Goal: Task Accomplishment & Management: Complete application form

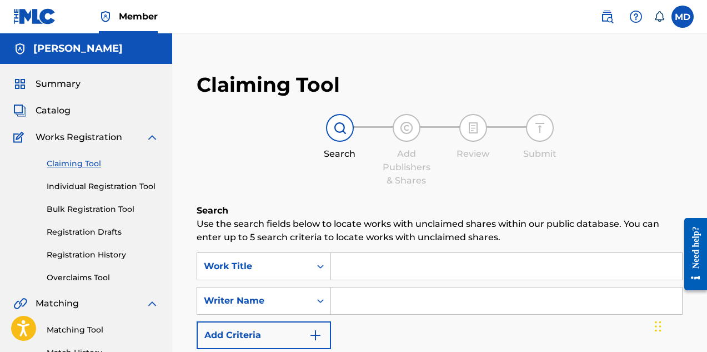
click at [384, 264] on input "Search Form" at bounding box center [506, 266] width 351 height 27
paste input "ASSASSINATION DAY"
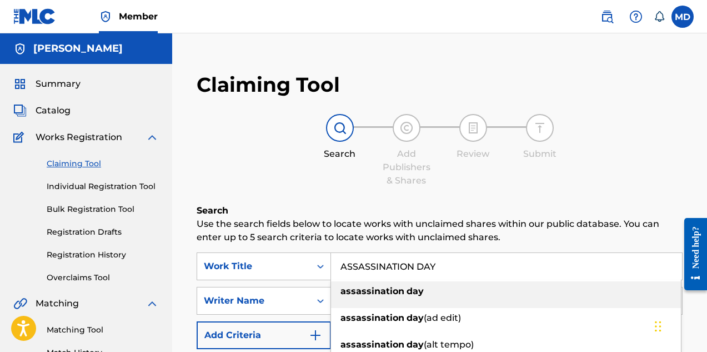
click at [432, 297] on div "assassination day" at bounding box center [506, 291] width 350 height 20
type input "assassination day"
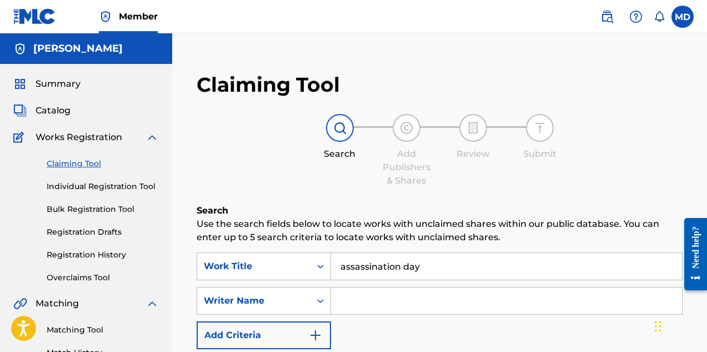
click at [382, 299] on input "Search Form" at bounding box center [506, 300] width 351 height 27
type input "[PERSON_NAME]"
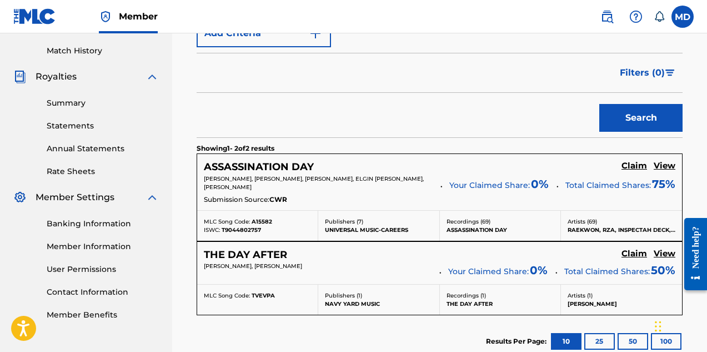
scroll to position [333, 0]
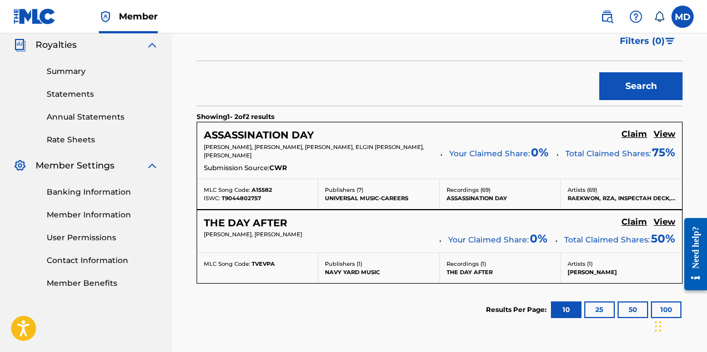
click at [666, 132] on h5 "View" at bounding box center [665, 134] width 22 height 11
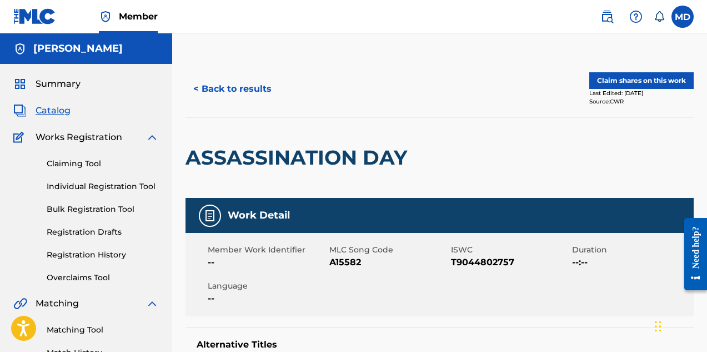
click at [633, 78] on button "Claim shares on this work" at bounding box center [641, 80] width 104 height 17
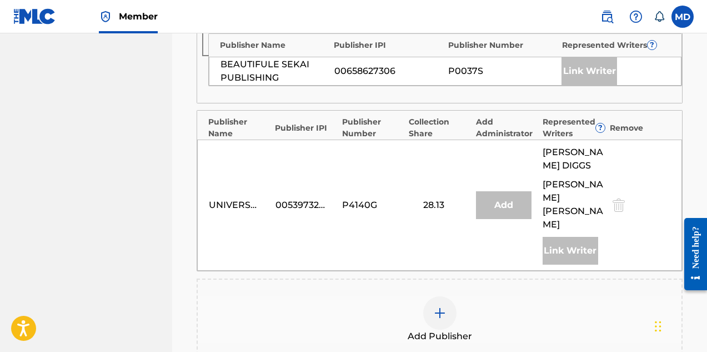
scroll to position [833, 0]
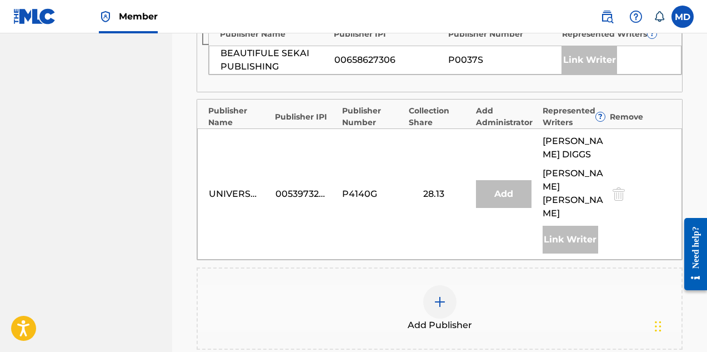
click at [438, 295] on img at bounding box center [439, 301] width 13 height 13
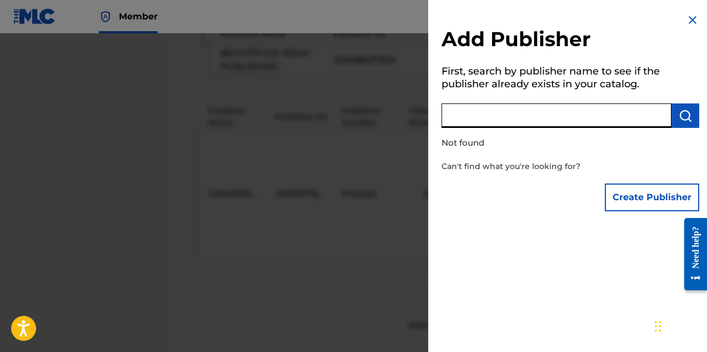
click at [553, 117] on input "text" at bounding box center [557, 115] width 230 height 24
paste input "DIGGS FAMILY MUSIC INC"
type input "DIGGS FAMILY MUSIC INC"
click at [685, 113] on img "submit" at bounding box center [685, 115] width 13 height 13
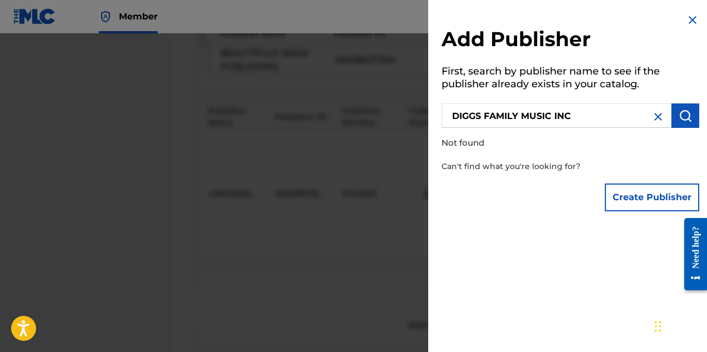
click at [629, 198] on button "Create Publisher" at bounding box center [652, 197] width 94 height 28
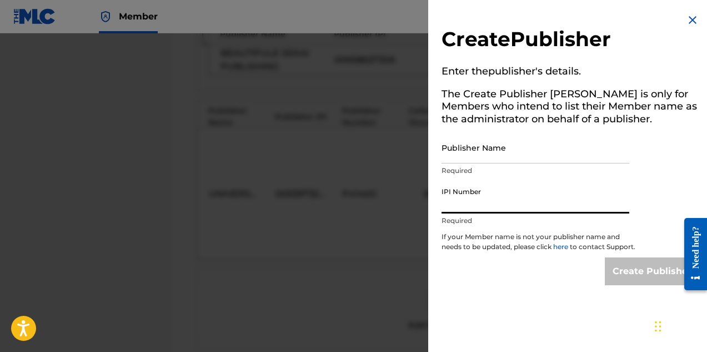
click at [482, 198] on input "IPI Number" at bounding box center [536, 198] width 188 height 32
click at [487, 206] on input "IPI Number" at bounding box center [536, 198] width 188 height 32
paste input "194542060"
type input "194542060"
click at [548, 285] on div "Create Publisher" at bounding box center [571, 271] width 258 height 28
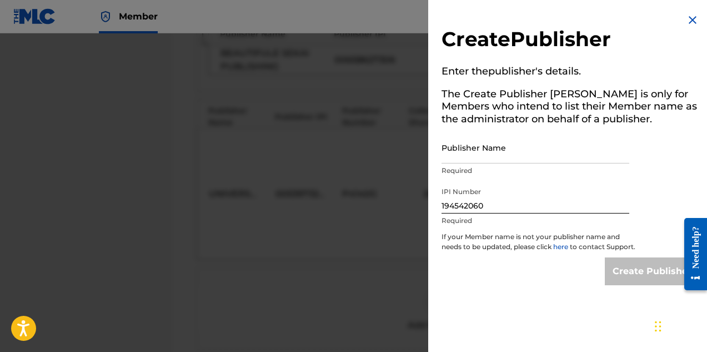
click at [506, 143] on input "Publisher Name" at bounding box center [536, 148] width 188 height 32
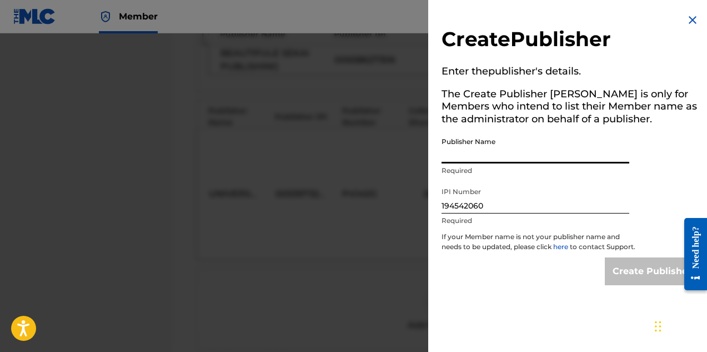
type input "DIGGS FAMILY MUSIC INC"
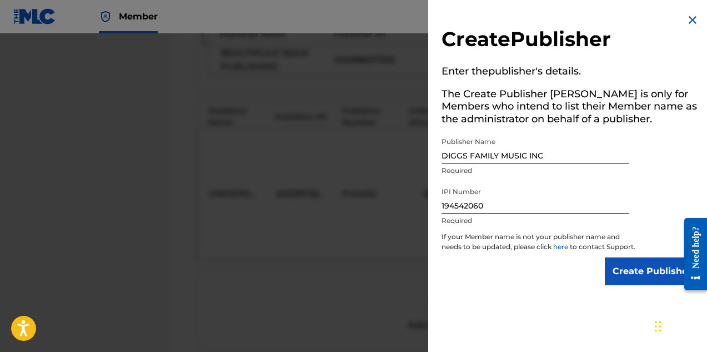
click at [622, 277] on input "Create Publisher" at bounding box center [652, 271] width 94 height 28
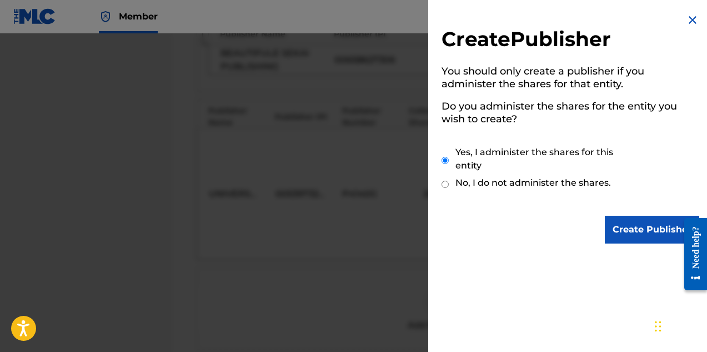
click at [627, 232] on input "Create Publisher" at bounding box center [652, 230] width 94 height 28
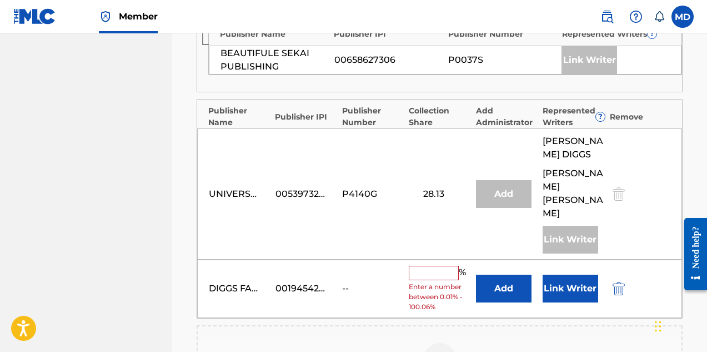
click at [438, 266] on input "text" at bounding box center [434, 273] width 50 height 14
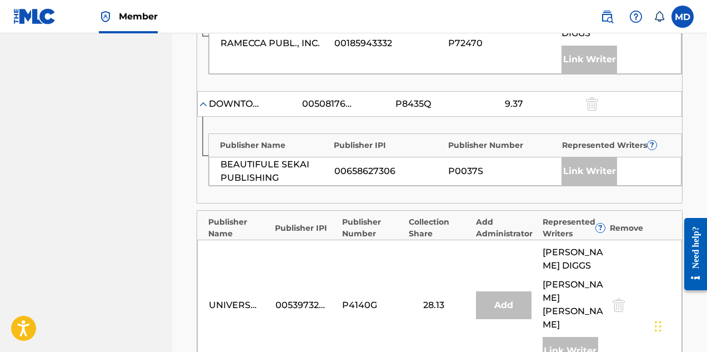
scroll to position [778, 0]
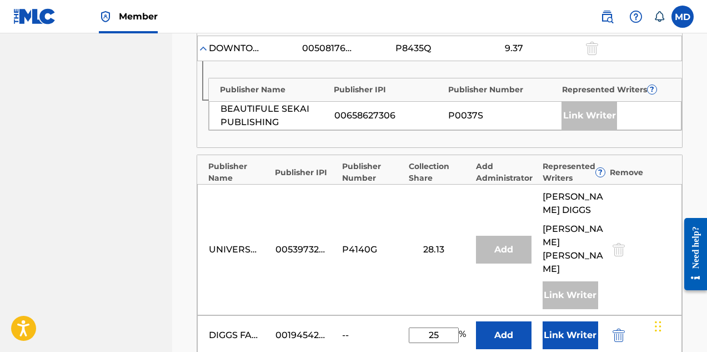
type input "25"
click at [503, 321] on button "Add" at bounding box center [504, 335] width 56 height 28
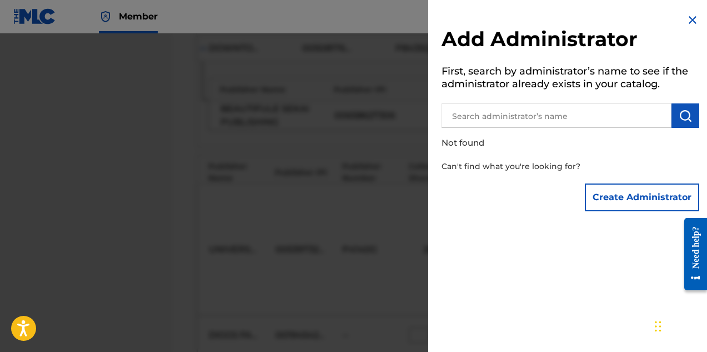
click at [691, 16] on img at bounding box center [692, 19] width 13 height 13
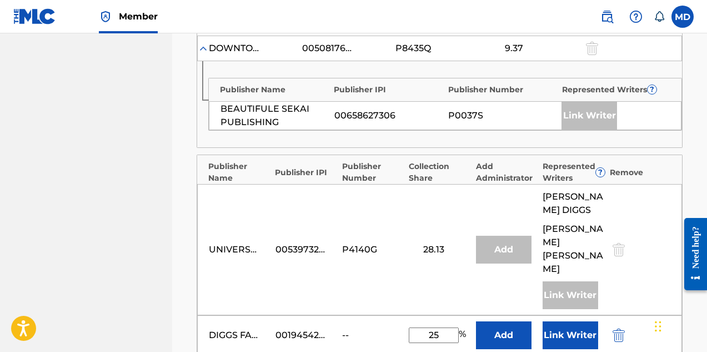
click at [568, 321] on button "Link Writer" at bounding box center [571, 335] width 56 height 28
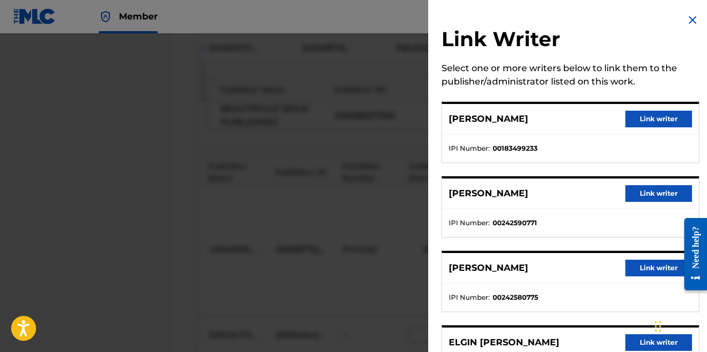
click at [655, 118] on button "Link writer" at bounding box center [659, 119] width 67 height 17
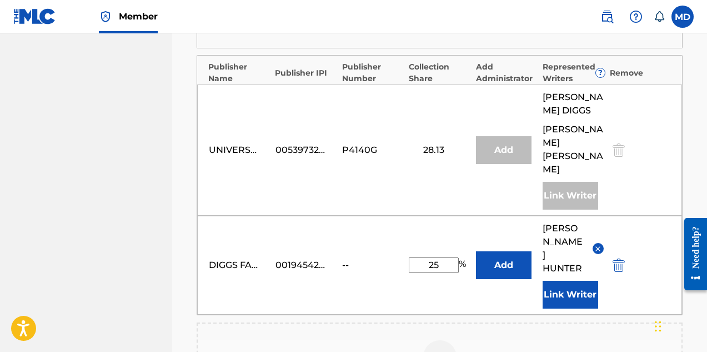
scroll to position [889, 0]
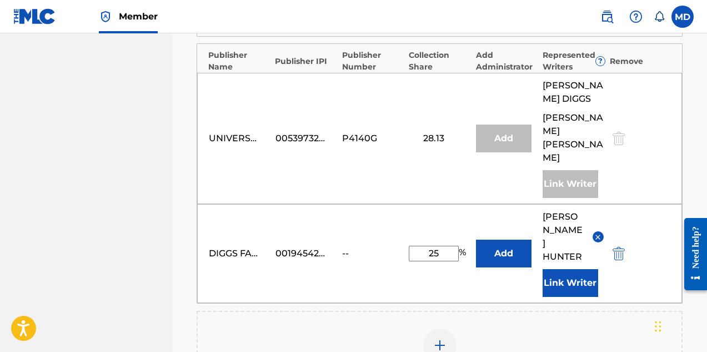
click at [574, 269] on button "Link Writer" at bounding box center [571, 283] width 56 height 28
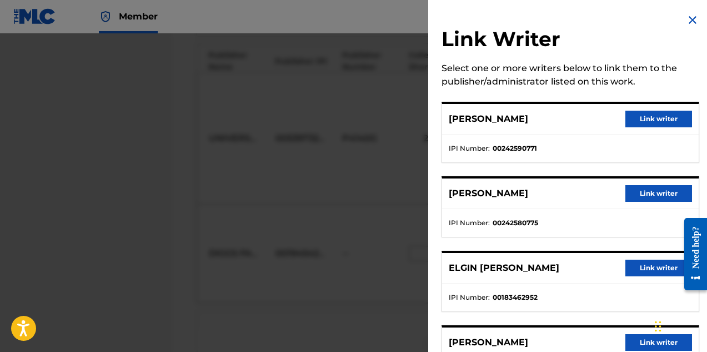
scroll to position [61, 0]
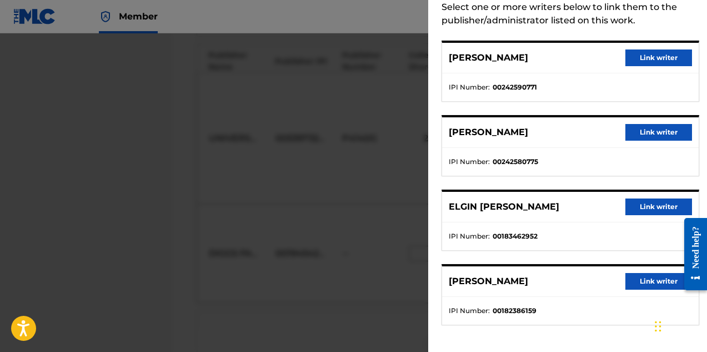
click at [644, 208] on button "Link writer" at bounding box center [659, 206] width 67 height 17
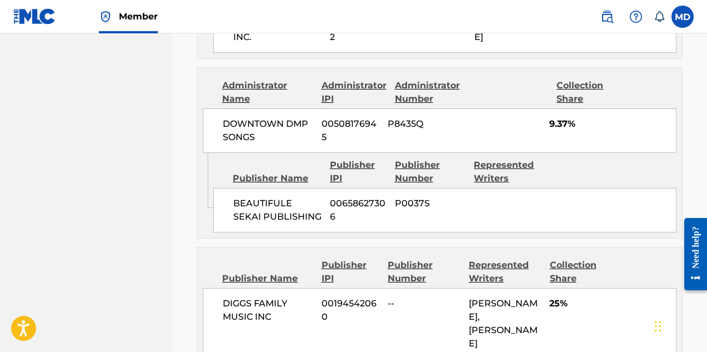
scroll to position [1156, 0]
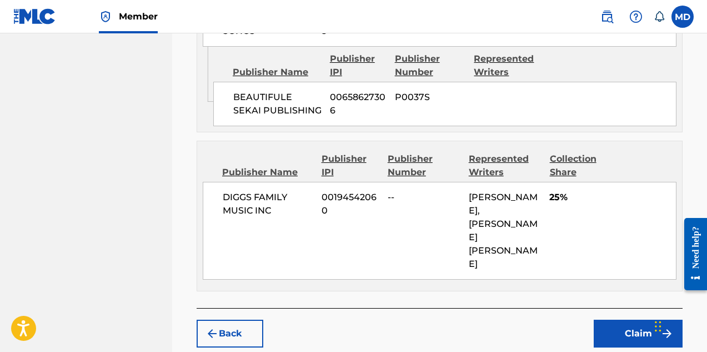
click at [631, 319] on button "Claim" at bounding box center [638, 333] width 89 height 28
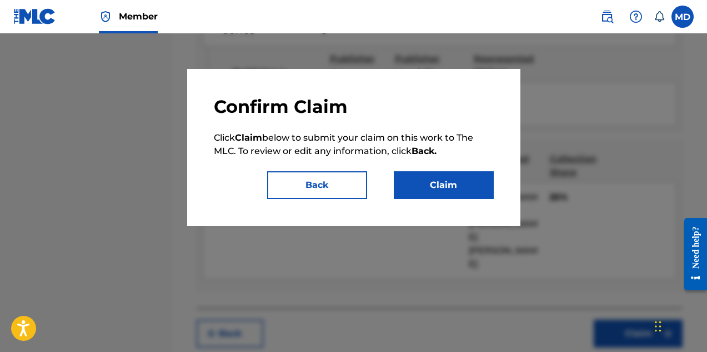
click at [422, 187] on button "Claim" at bounding box center [444, 185] width 100 height 28
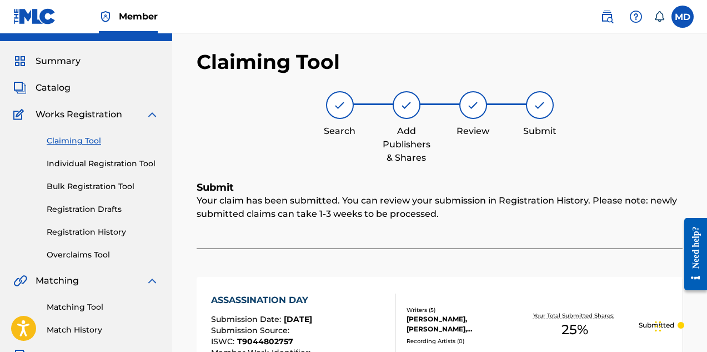
scroll to position [4, 0]
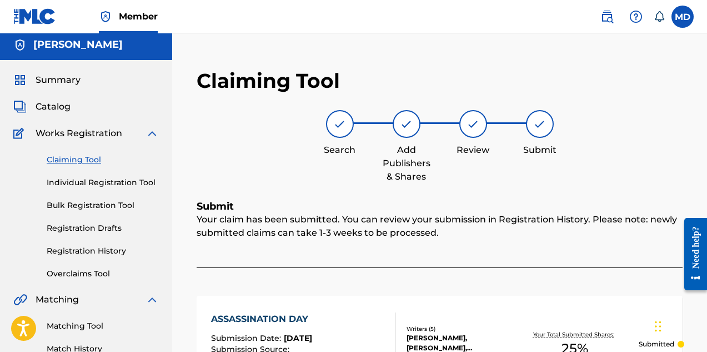
click at [69, 252] on link "Registration History" at bounding box center [103, 251] width 112 height 12
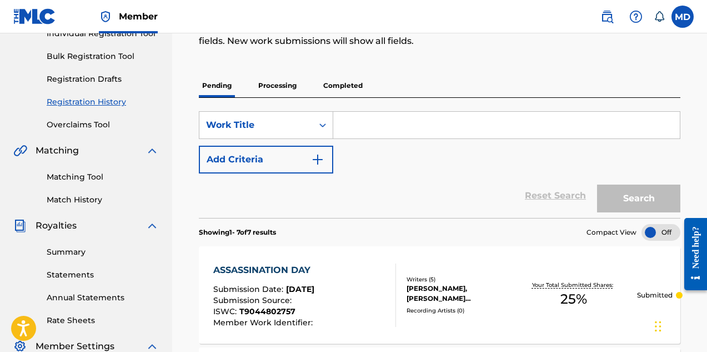
scroll to position [97, 0]
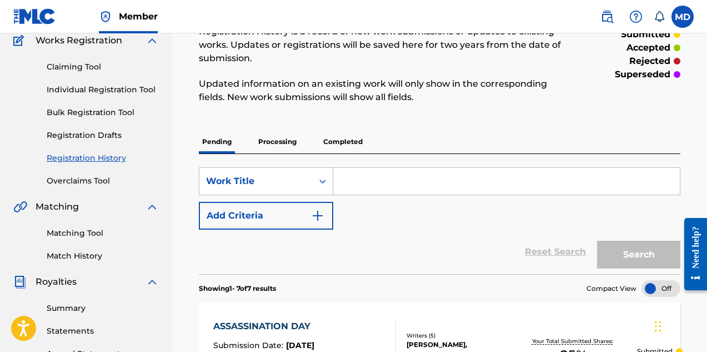
click at [76, 69] on link "Claiming Tool" at bounding box center [103, 67] width 112 height 12
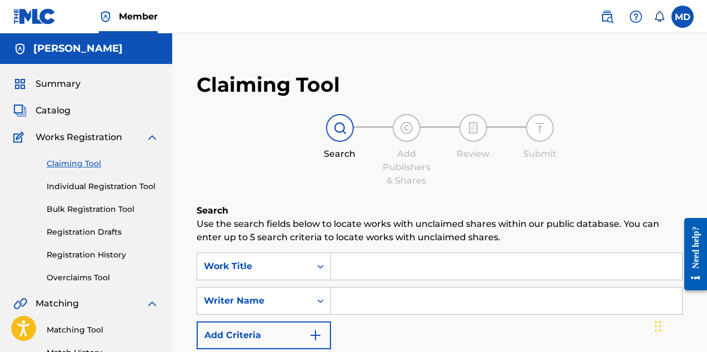
click at [389, 268] on input "Search Form" at bounding box center [506, 266] width 351 height 27
paste input "BACK TO THE 36"
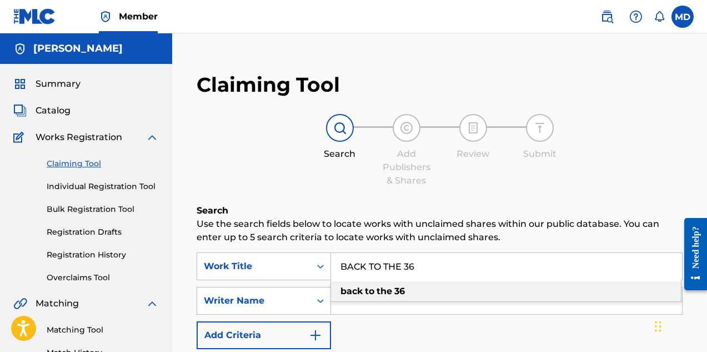
click at [383, 296] on strong "the" at bounding box center [385, 291] width 16 height 11
type input "back to the 36"
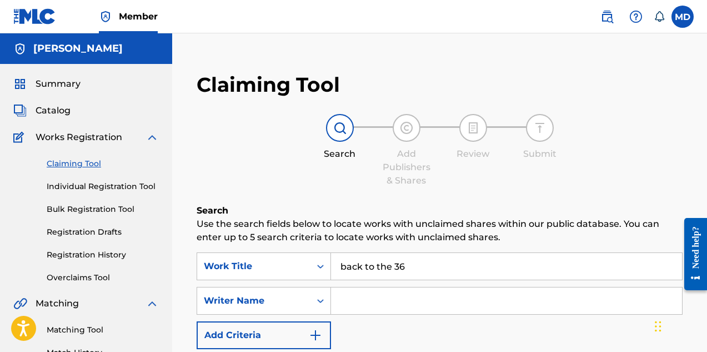
click at [384, 303] on input "Search Form" at bounding box center [506, 300] width 351 height 27
type input "[PERSON_NAME]"
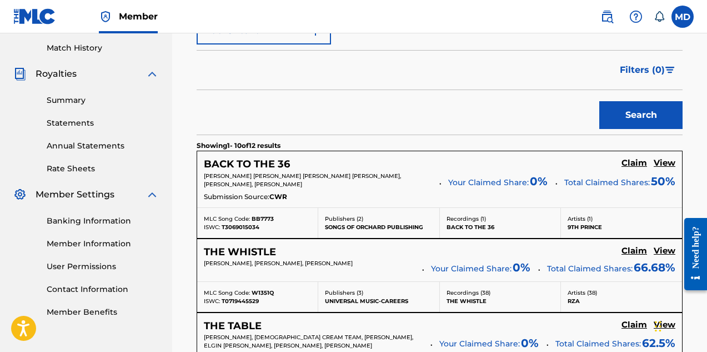
scroll to position [333, 0]
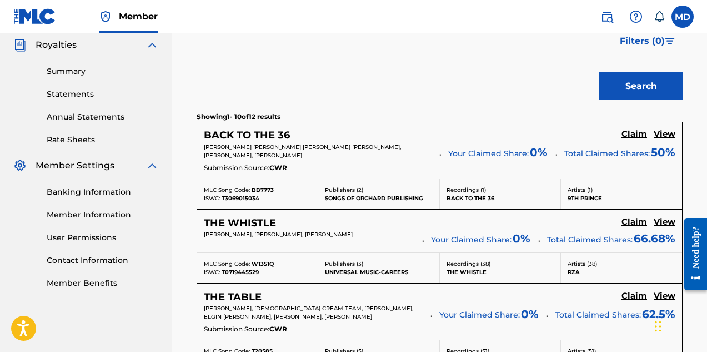
click at [666, 134] on h5 "View" at bounding box center [665, 134] width 22 height 11
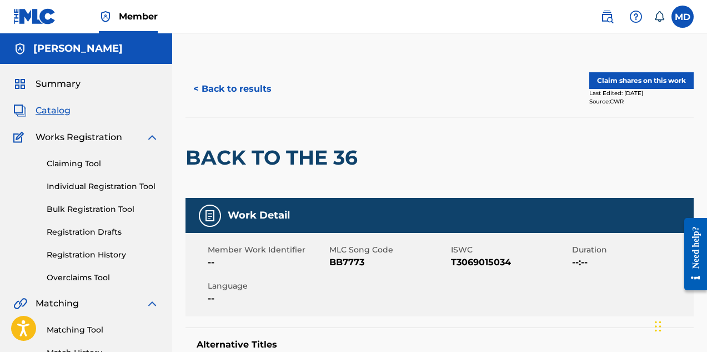
click at [634, 79] on button "Claim shares on this work" at bounding box center [641, 80] width 104 height 17
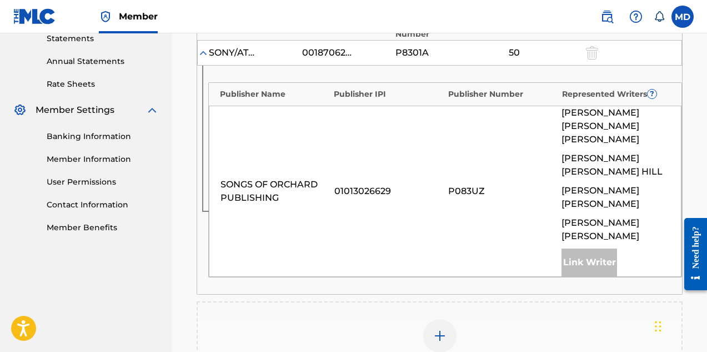
scroll to position [500, 0]
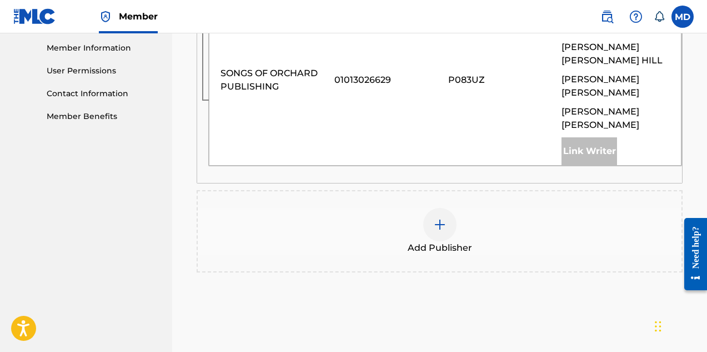
click at [441, 218] on img at bounding box center [439, 224] width 13 height 13
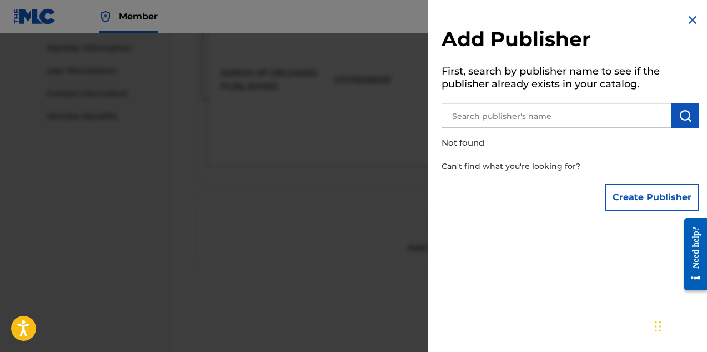
click at [547, 109] on input "text" at bounding box center [557, 115] width 230 height 24
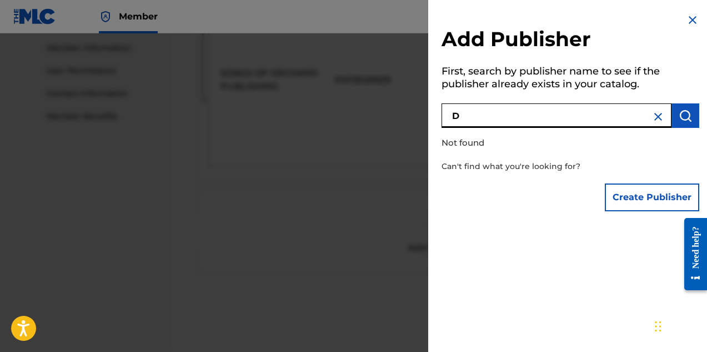
drag, startPoint x: 462, startPoint y: 111, endPoint x: 444, endPoint y: 114, distance: 18.5
click at [444, 114] on input "D" at bounding box center [557, 115] width 230 height 24
paste input "IGGS FAMILY MUSIC INC"
type input "DIGGS FAMILY MUSIC INC"
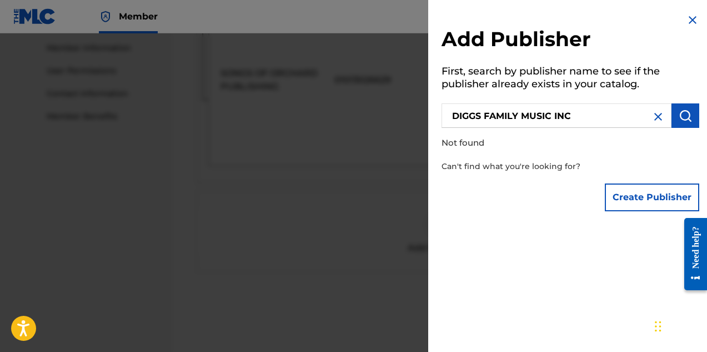
click at [623, 152] on p "Not found" at bounding box center [539, 143] width 194 height 24
click at [639, 196] on button "Create Publisher" at bounding box center [652, 197] width 94 height 28
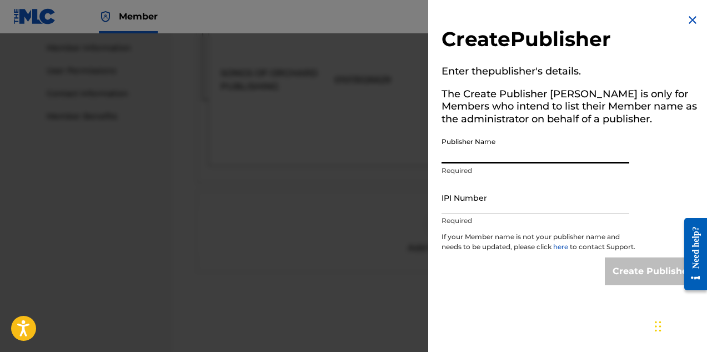
click at [503, 154] on input "Publisher Name" at bounding box center [536, 148] width 188 height 32
paste input "DIGGS FAMILY MUSIC INC"
type input "DIGGS FAMILY MUSIC INC"
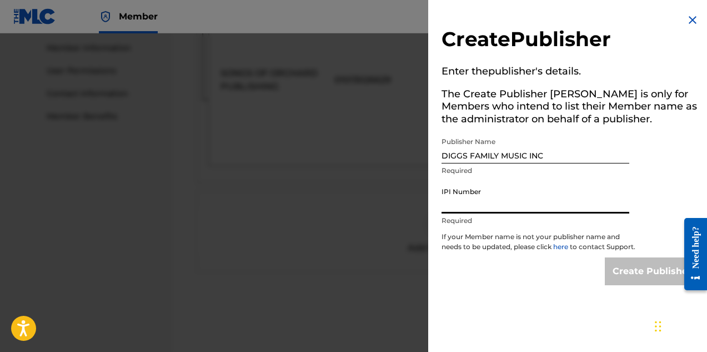
click at [496, 204] on input "IPI Number" at bounding box center [536, 198] width 188 height 32
click at [471, 206] on input "IPI Number" at bounding box center [536, 198] width 188 height 32
paste input "194542060"
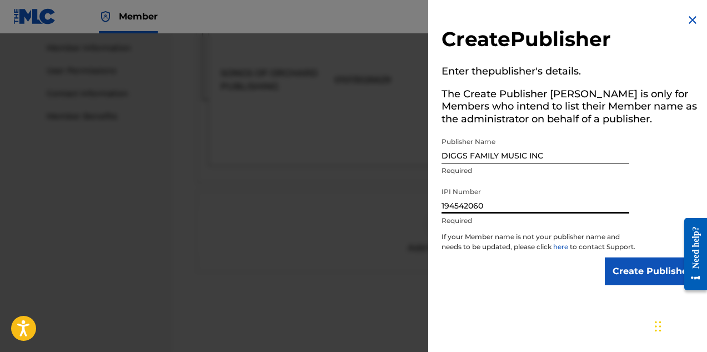
type input "194542060"
click at [521, 274] on div "Create Publisher" at bounding box center [571, 271] width 258 height 28
click at [627, 281] on input "Create Publisher" at bounding box center [652, 271] width 94 height 28
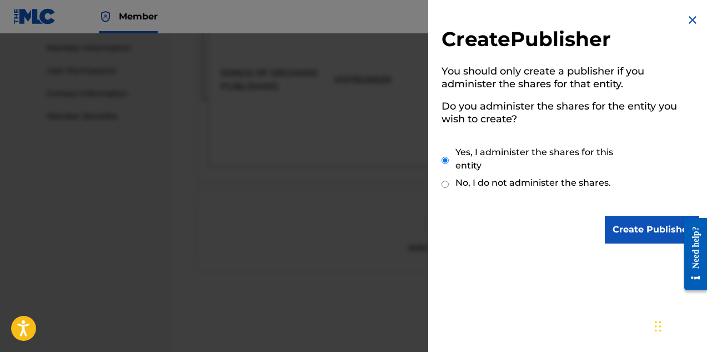
click at [642, 229] on input "Create Publisher" at bounding box center [652, 230] width 94 height 28
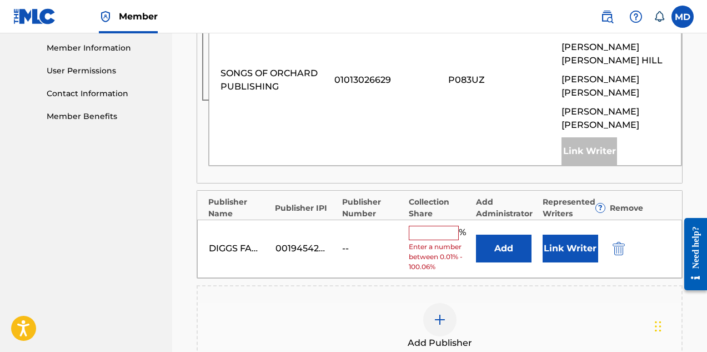
click at [440, 226] on input "text" at bounding box center [434, 233] width 50 height 14
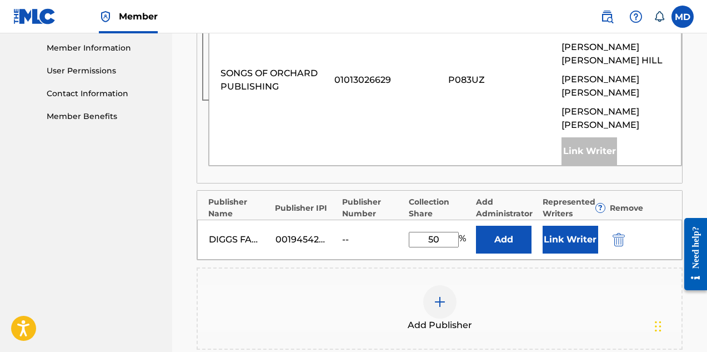
type input "50"
click at [518, 226] on button "Add" at bounding box center [504, 240] width 56 height 28
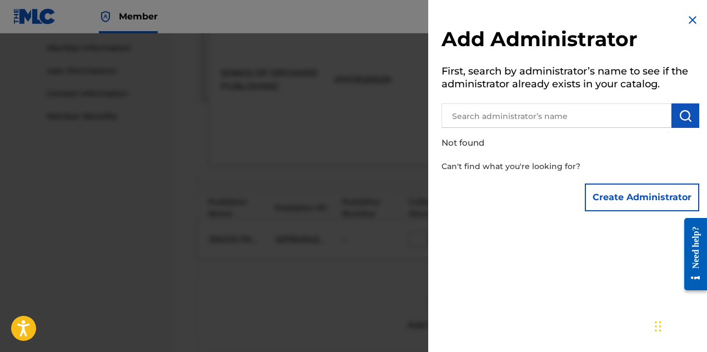
click at [689, 16] on img at bounding box center [692, 19] width 13 height 13
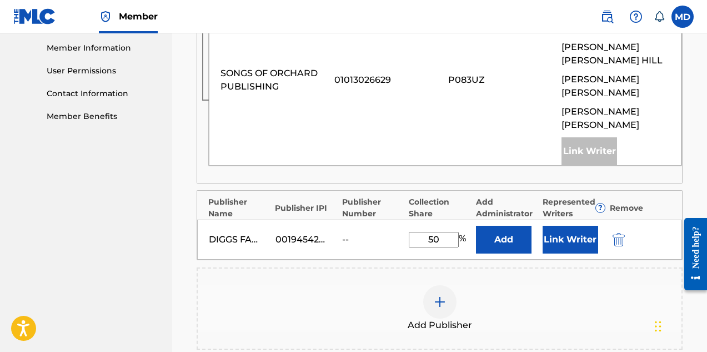
click at [563, 226] on button "Link Writer" at bounding box center [571, 240] width 56 height 28
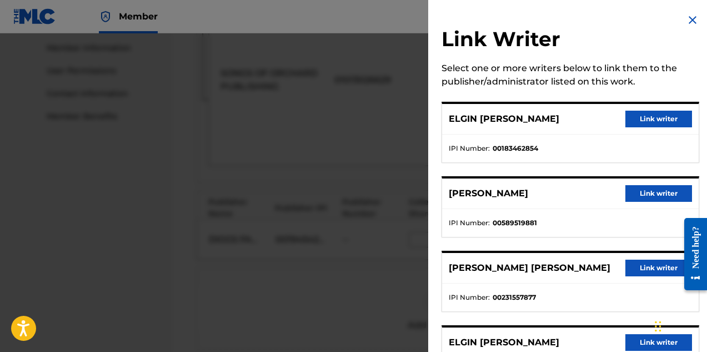
click at [648, 116] on button "Link writer" at bounding box center [659, 119] width 67 height 17
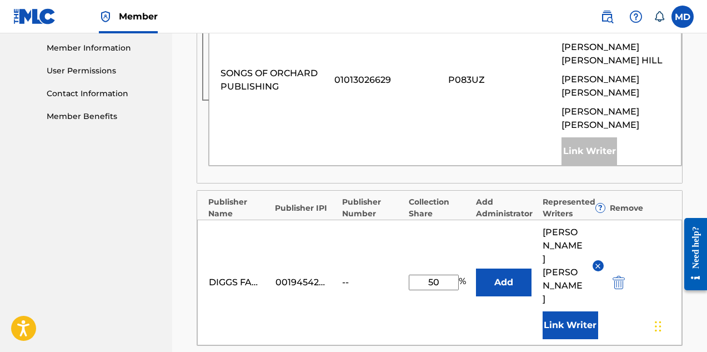
click at [564, 311] on button "Link Writer" at bounding box center [571, 325] width 56 height 28
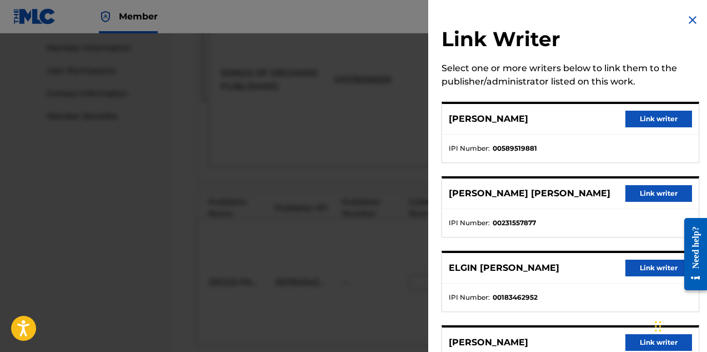
scroll to position [56, 0]
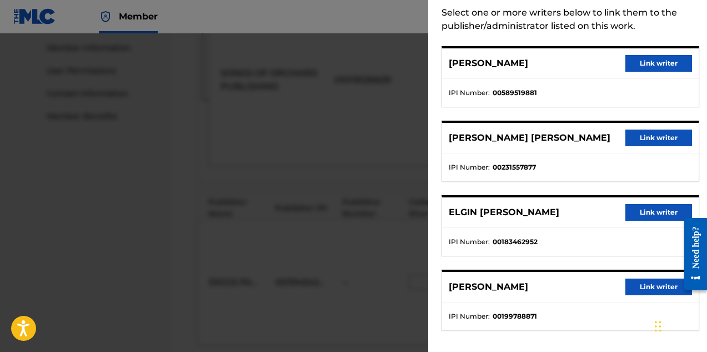
click at [653, 136] on button "Link writer" at bounding box center [659, 137] width 67 height 17
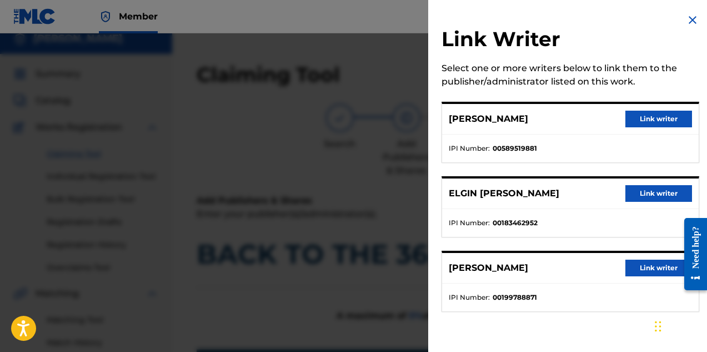
scroll to position [0, 0]
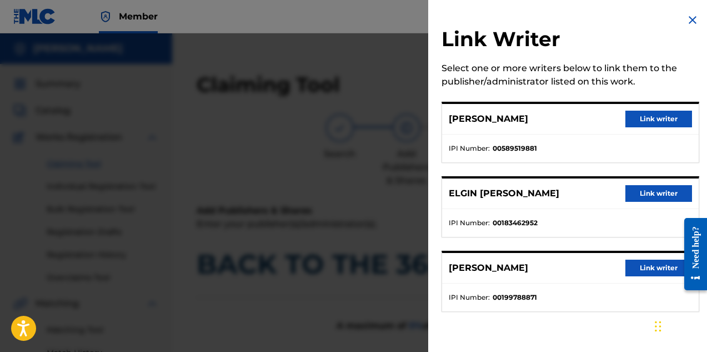
click at [690, 19] on img at bounding box center [692, 19] width 13 height 13
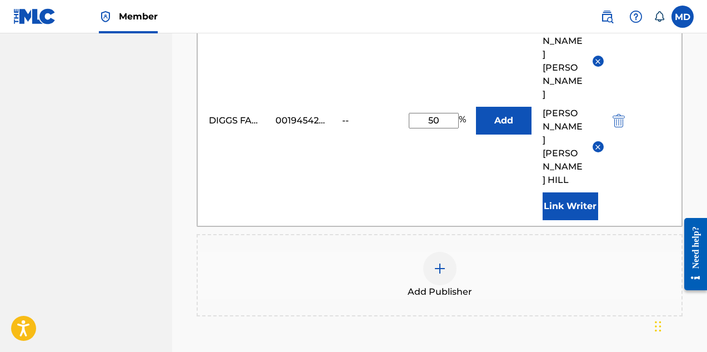
scroll to position [752, 0]
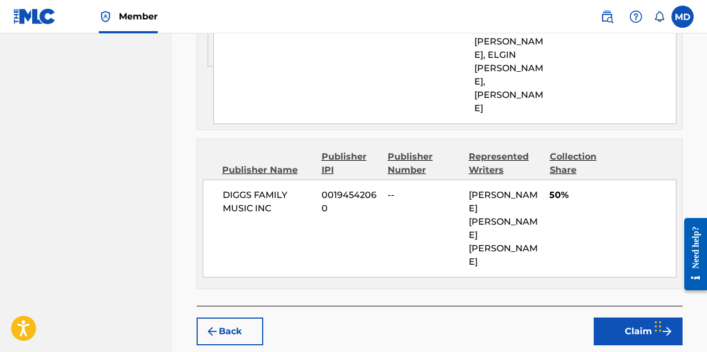
scroll to position [708, 0]
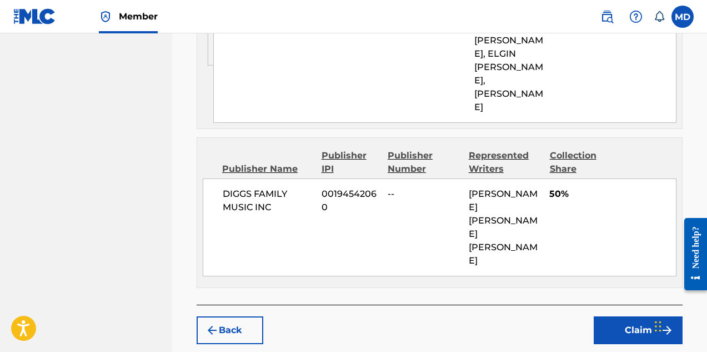
click at [622, 316] on button "Claim" at bounding box center [638, 330] width 89 height 28
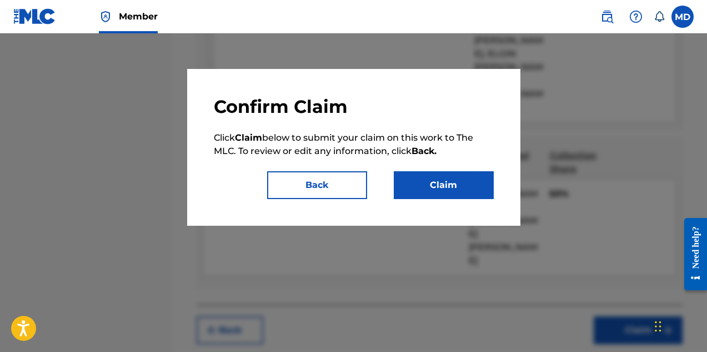
click at [469, 186] on button "Claim" at bounding box center [444, 185] width 100 height 28
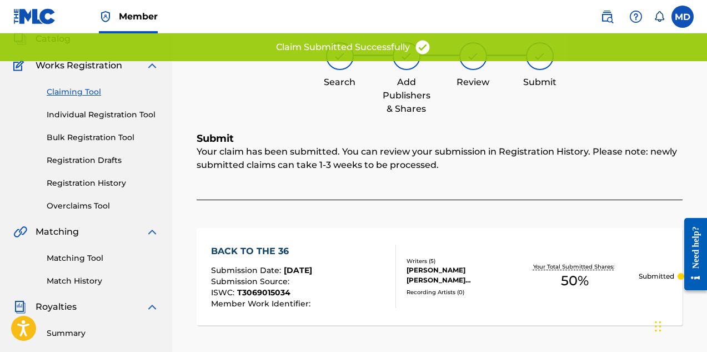
scroll to position [59, 0]
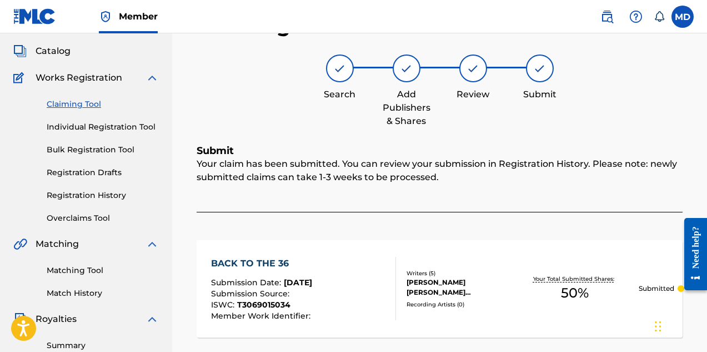
click at [72, 194] on link "Registration History" at bounding box center [103, 195] width 112 height 12
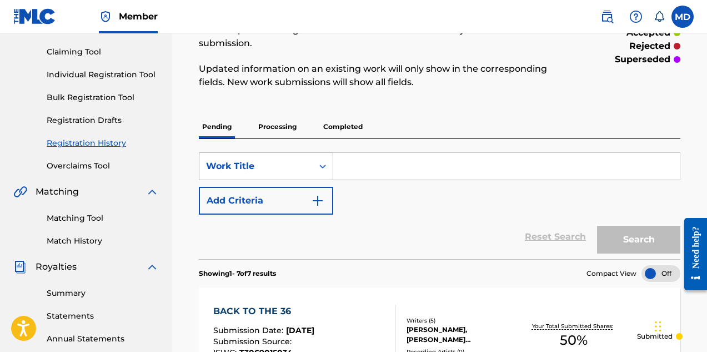
scroll to position [111, 0]
click at [275, 128] on p "Processing" at bounding box center [277, 127] width 45 height 23
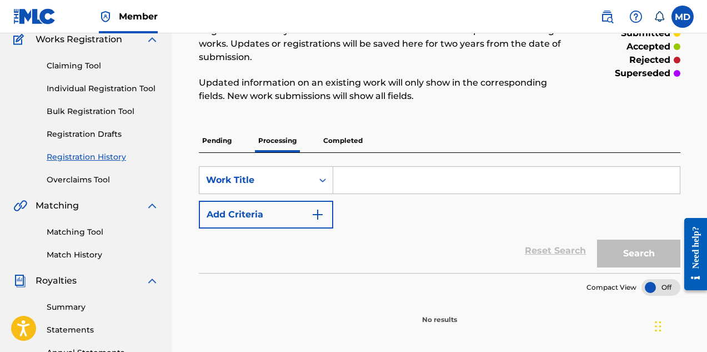
scroll to position [56, 0]
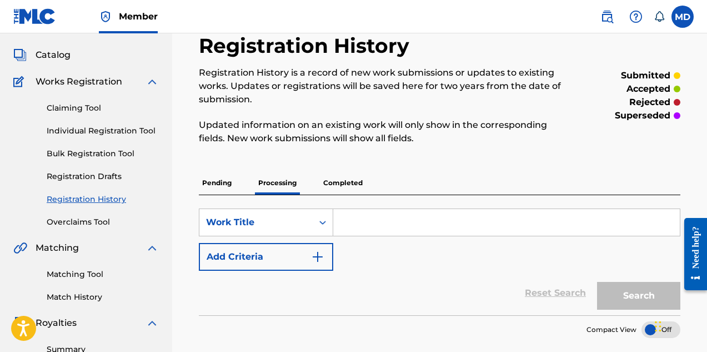
click at [218, 184] on p "Pending" at bounding box center [217, 182] width 36 height 23
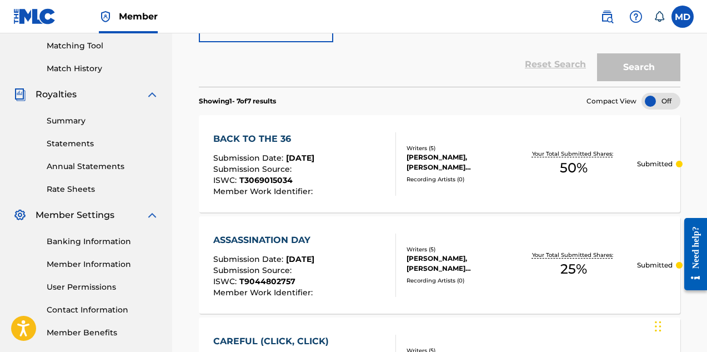
scroll to position [278, 0]
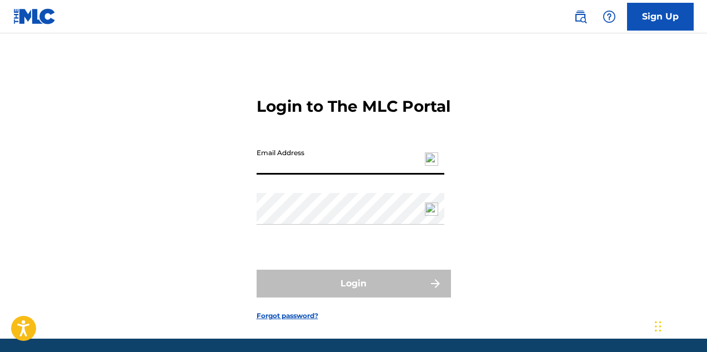
click at [311, 174] on input "Email Address" at bounding box center [351, 159] width 188 height 32
type input "[EMAIL_ADDRESS][DOMAIN_NAME]"
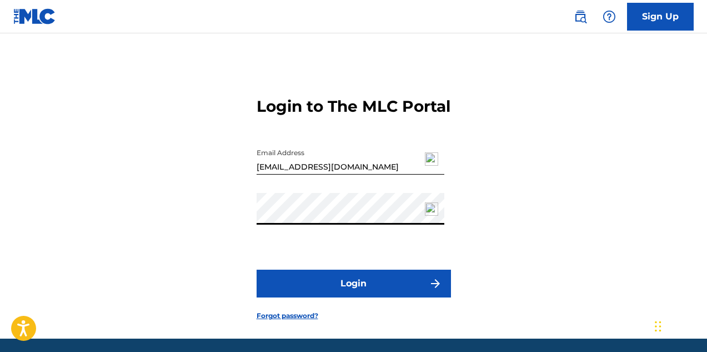
scroll to position [56, 0]
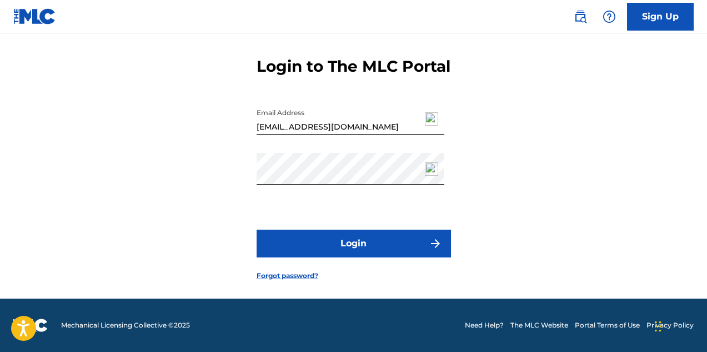
click at [351, 248] on button "Login" at bounding box center [354, 243] width 194 height 28
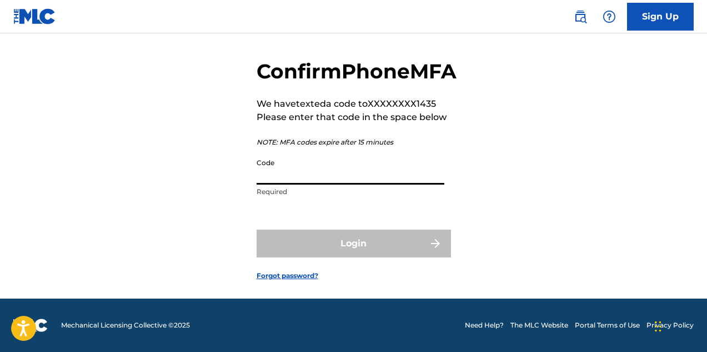
click at [329, 179] on input "Code" at bounding box center [351, 169] width 188 height 32
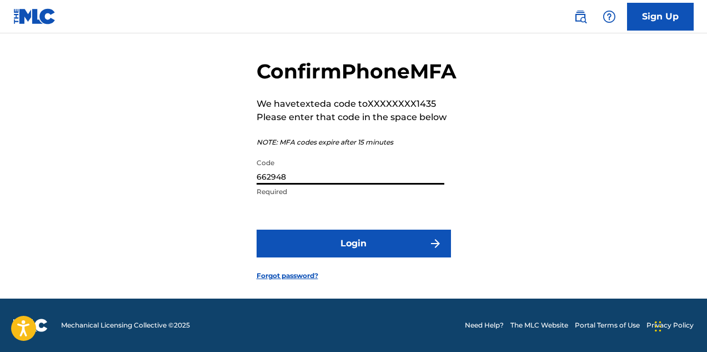
type input "662948"
click at [343, 248] on button "Login" at bounding box center [354, 243] width 194 height 28
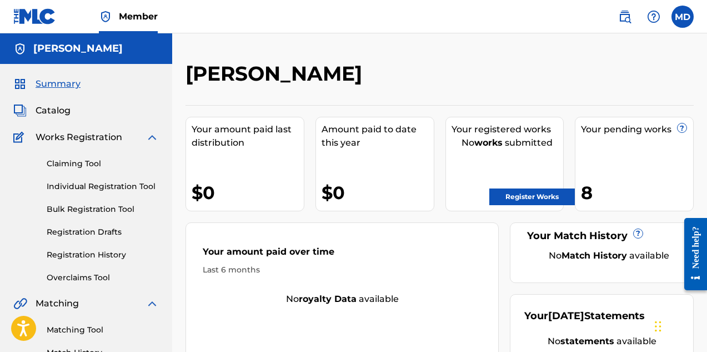
click at [527, 197] on link "Register Works" at bounding box center [532, 196] width 86 height 17
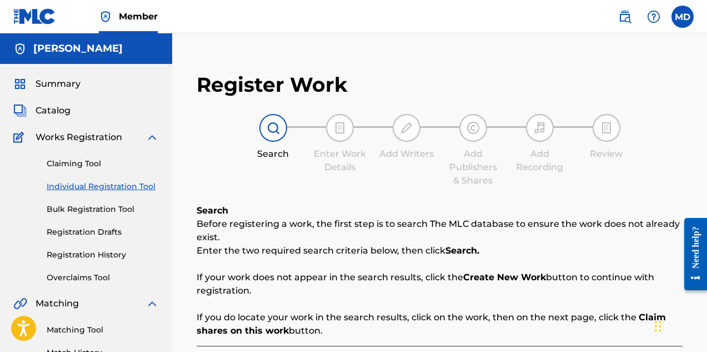
click at [78, 256] on link "Registration History" at bounding box center [103, 255] width 112 height 12
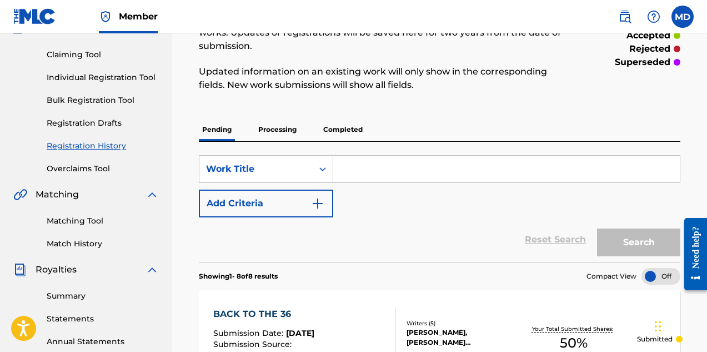
scroll to position [31, 0]
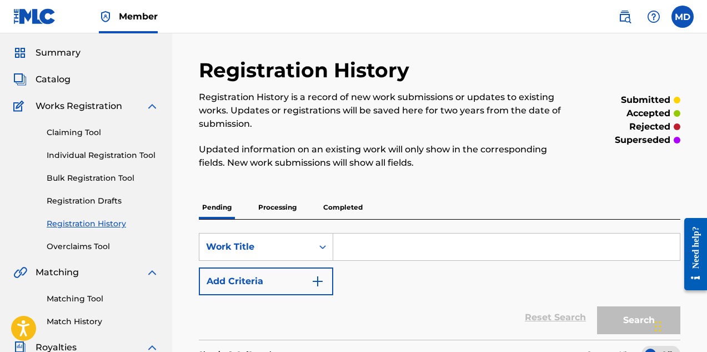
click at [63, 54] on span "Summary" at bounding box center [58, 52] width 45 height 13
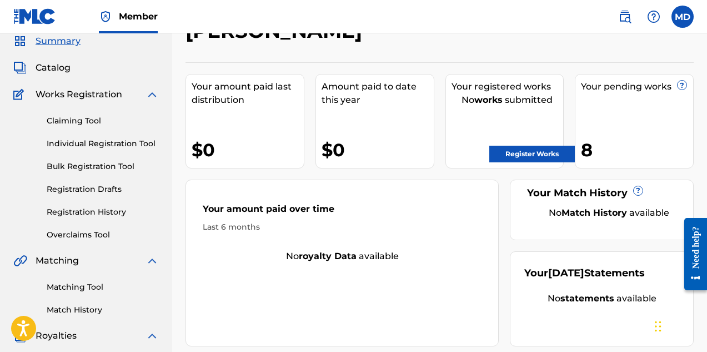
scroll to position [56, 0]
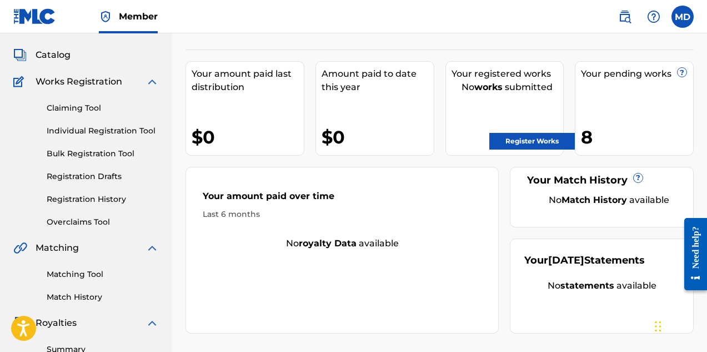
click at [84, 132] on link "Individual Registration Tool" at bounding box center [103, 131] width 112 height 12
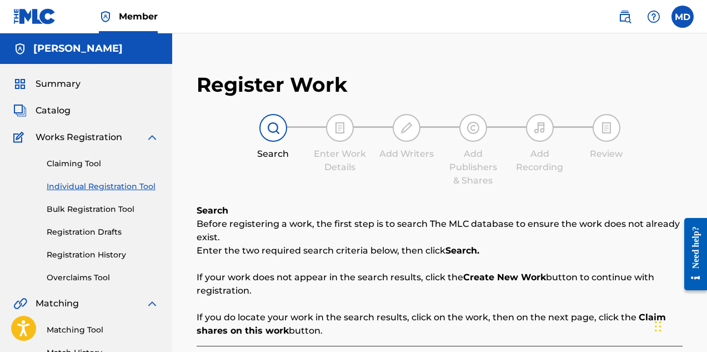
click at [79, 162] on link "Claiming Tool" at bounding box center [103, 164] width 112 height 12
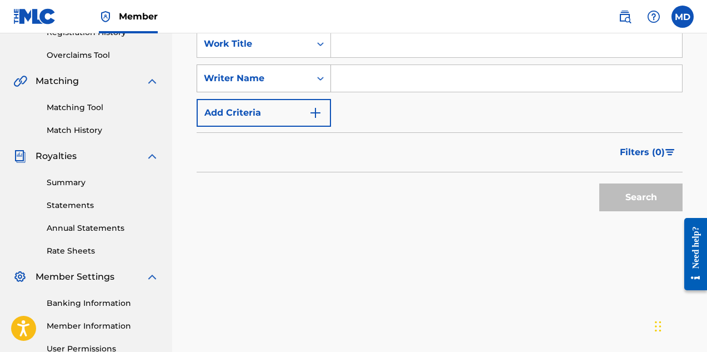
scroll to position [167, 0]
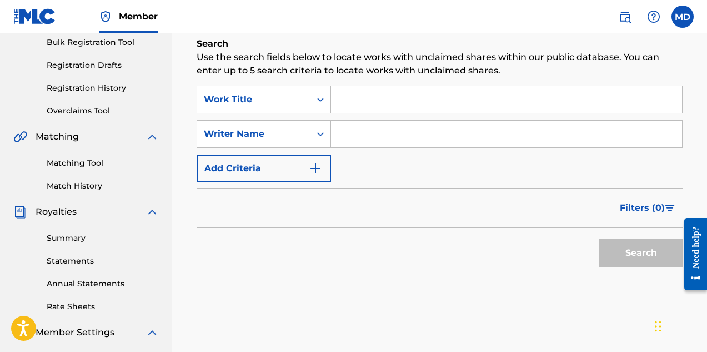
click at [81, 88] on link "Registration History" at bounding box center [103, 88] width 112 height 12
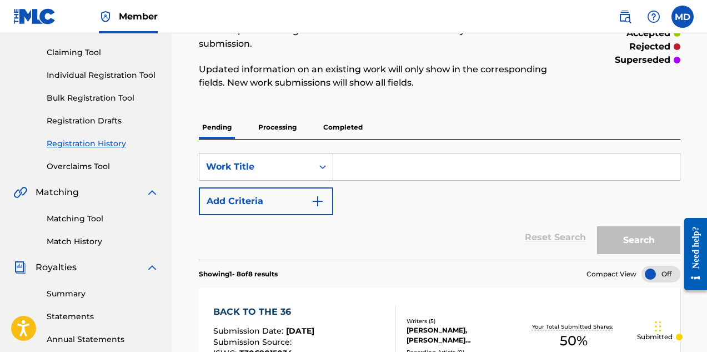
scroll to position [56, 0]
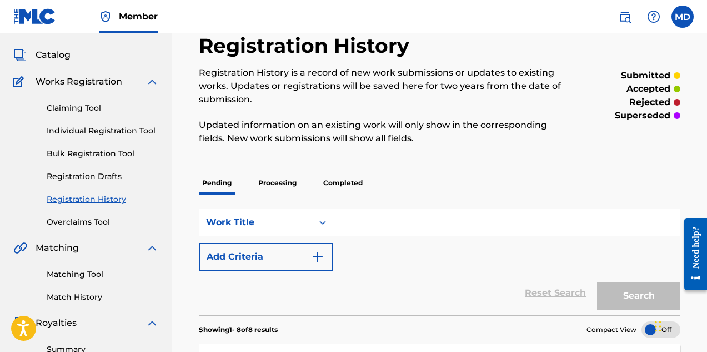
click at [91, 108] on link "Claiming Tool" at bounding box center [103, 108] width 112 height 12
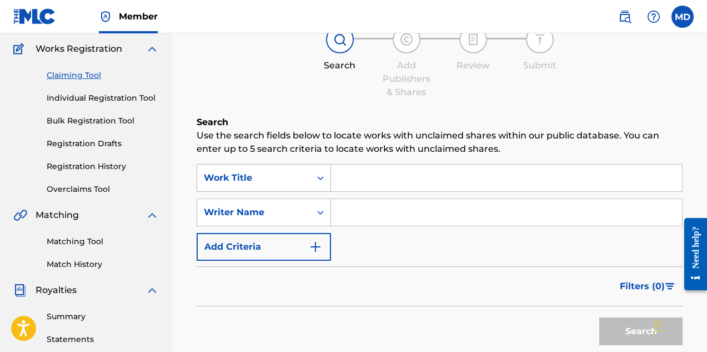
scroll to position [111, 0]
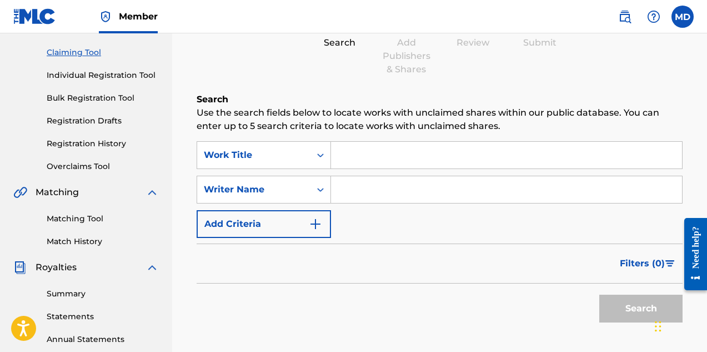
click at [393, 157] on input "Search Form" at bounding box center [506, 155] width 351 height 27
paste input "CHAMBER MUSIC"
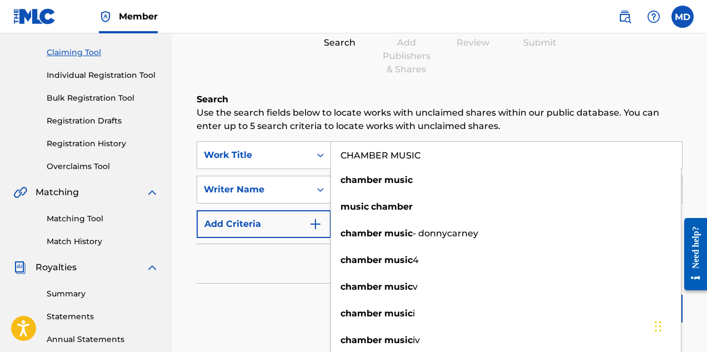
type input "CHAMBER MUSIC"
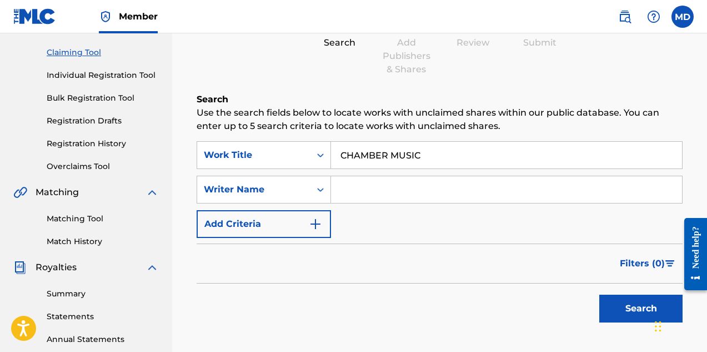
click at [412, 94] on h6 "Search" at bounding box center [440, 99] width 486 height 13
click at [392, 185] on input "Search Form" at bounding box center [506, 189] width 351 height 27
type input "[PERSON_NAME]"
click at [414, 188] on input "[PERSON_NAME]" at bounding box center [506, 189] width 351 height 27
drag, startPoint x: 413, startPoint y: 190, endPoint x: 328, endPoint y: 189, distance: 85.6
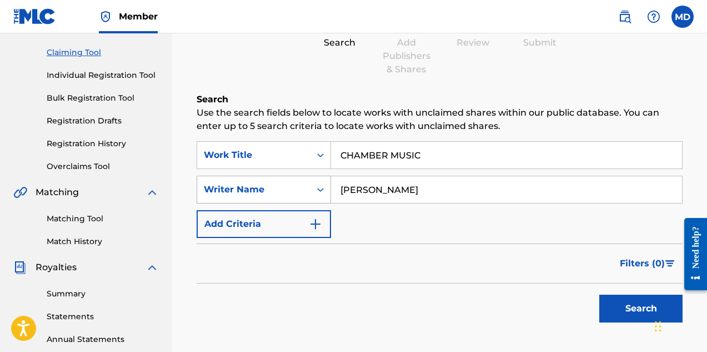
click at [328, 189] on div "SearchWithCriteriad1676231-bba2-4ba8-abec-07c9ceb84230 Writer Name TURNER ELGIN" at bounding box center [440, 190] width 486 height 28
click at [366, 192] on input "Search Form" at bounding box center [506, 189] width 351 height 27
type input "Elgin Turner"
click at [618, 312] on button "Search" at bounding box center [640, 308] width 83 height 28
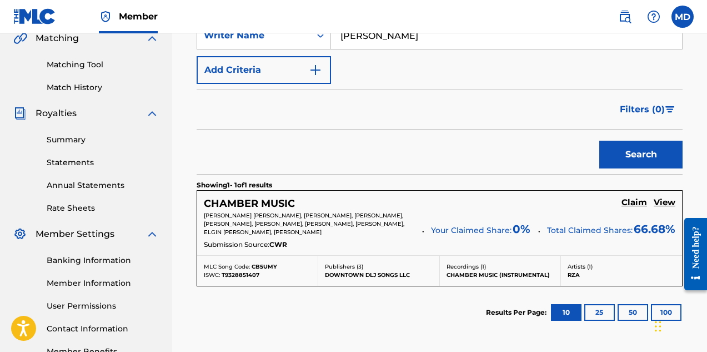
scroll to position [278, 0]
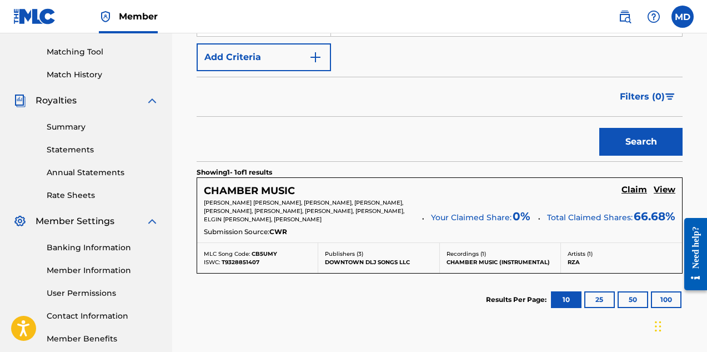
click at [666, 192] on h5 "View" at bounding box center [665, 189] width 22 height 11
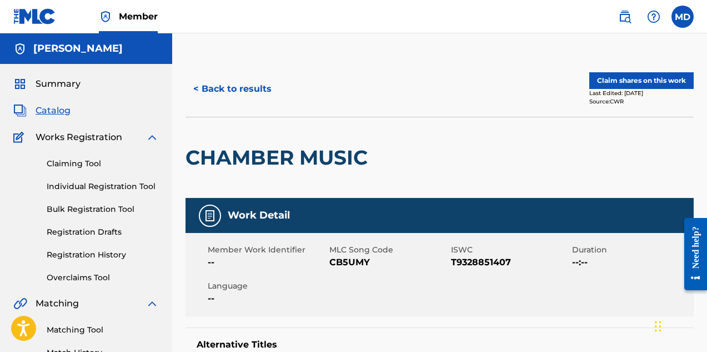
click at [622, 79] on button "Claim shares on this work" at bounding box center [641, 80] width 104 height 17
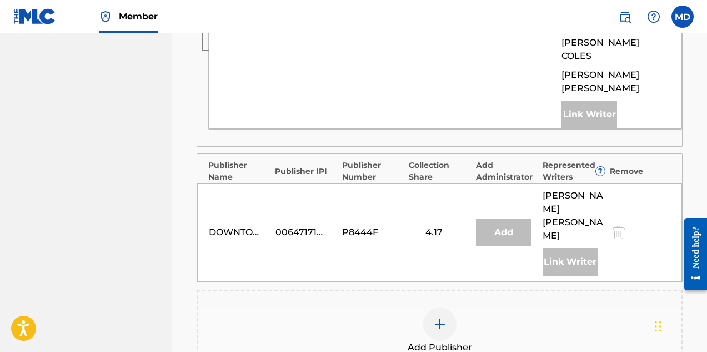
scroll to position [611, 0]
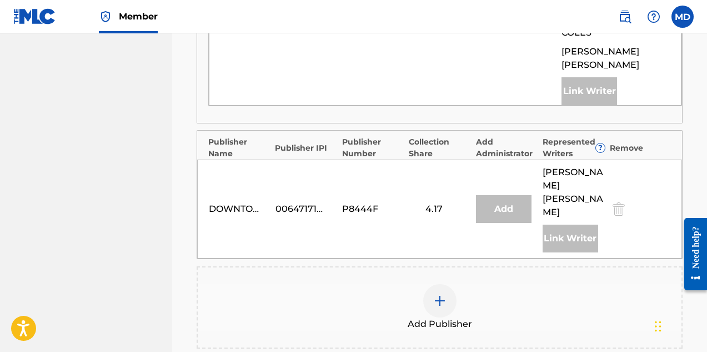
click at [441, 294] on img at bounding box center [439, 300] width 13 height 13
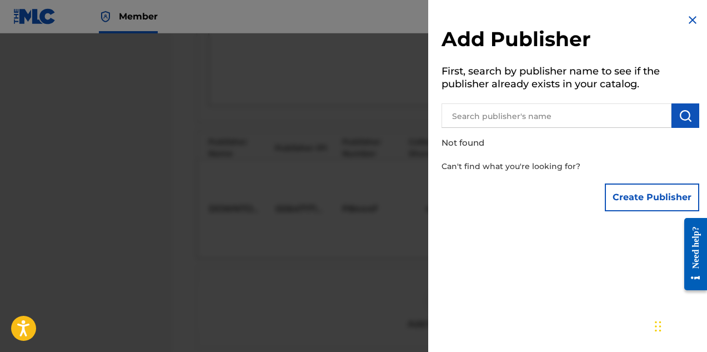
click at [559, 114] on input "text" at bounding box center [557, 115] width 230 height 24
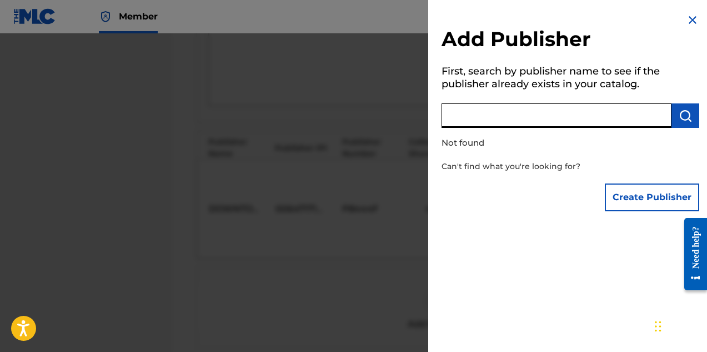
paste input "DIGGS FAMILY MUSIC INC"
type input "DIGGS FAMILY MUSIC INC"
click at [682, 113] on img "submit" at bounding box center [685, 115] width 13 height 13
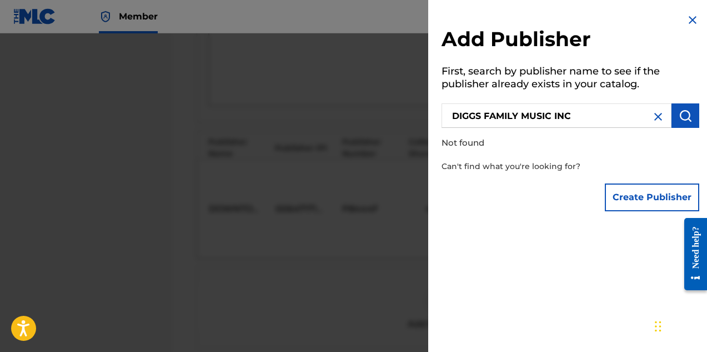
click at [633, 194] on button "Create Publisher" at bounding box center [652, 197] width 94 height 28
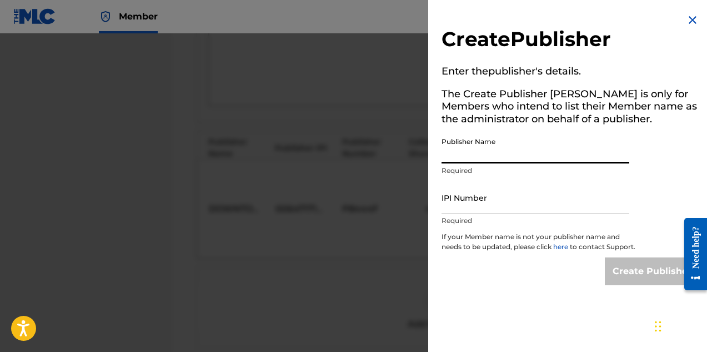
click at [548, 152] on input "Publisher Name" at bounding box center [536, 148] width 188 height 32
paste input "DIGGS FAMILY MUSIC INC"
type input "DIGGS FAMILY MUSIC INC"
click at [529, 202] on input "IPI Number" at bounding box center [536, 198] width 188 height 32
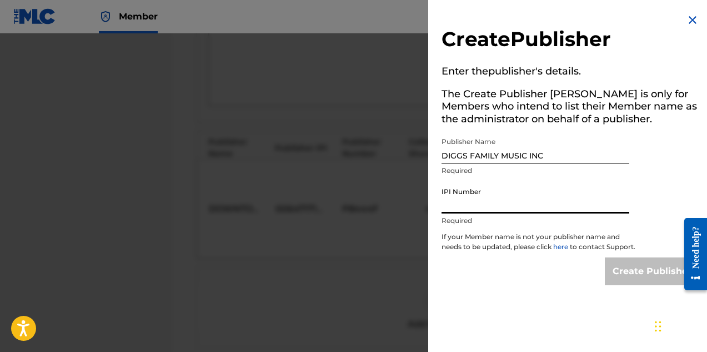
paste input "194542060"
type input "194542060"
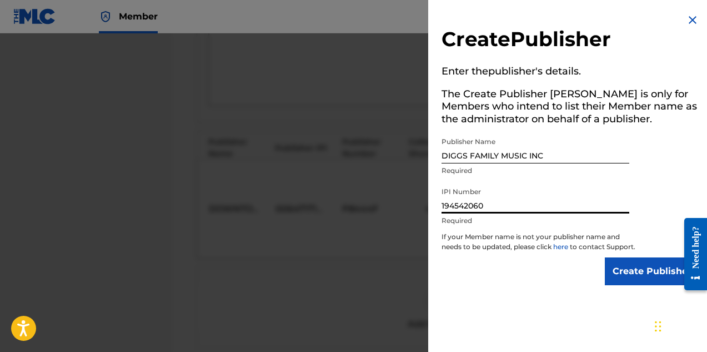
click at [629, 281] on input "Create Publisher" at bounding box center [652, 271] width 94 height 28
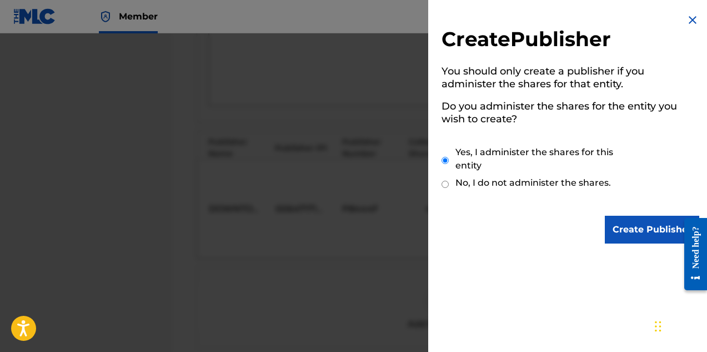
click at [637, 231] on input "Create Publisher" at bounding box center [652, 230] width 94 height 28
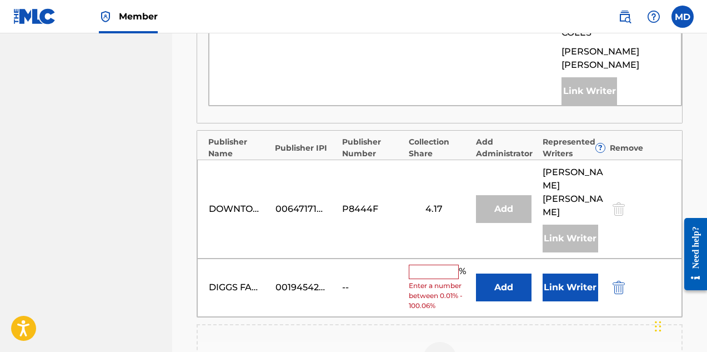
click at [434, 264] on input "text" at bounding box center [434, 271] width 50 height 14
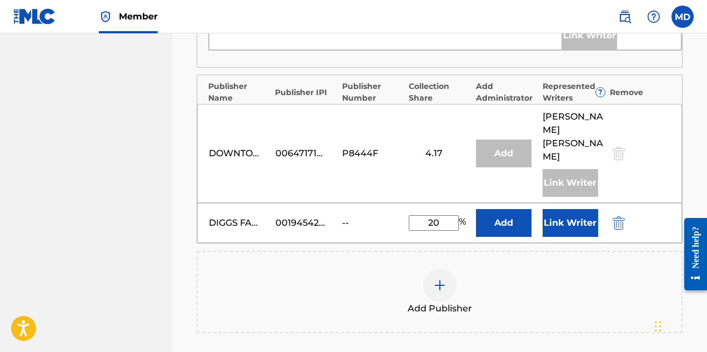
type input "20"
click at [522, 209] on button "Add" at bounding box center [504, 223] width 56 height 28
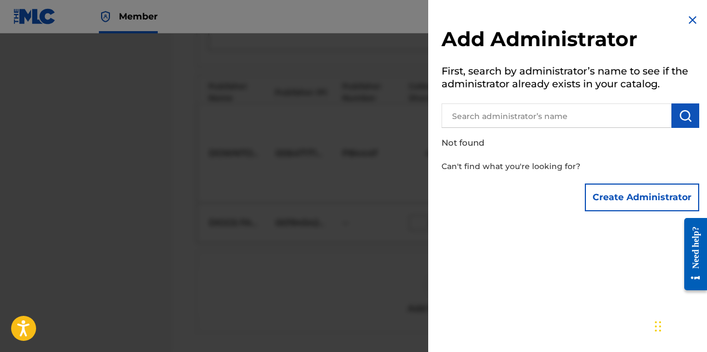
click at [691, 20] on img at bounding box center [692, 19] width 13 height 13
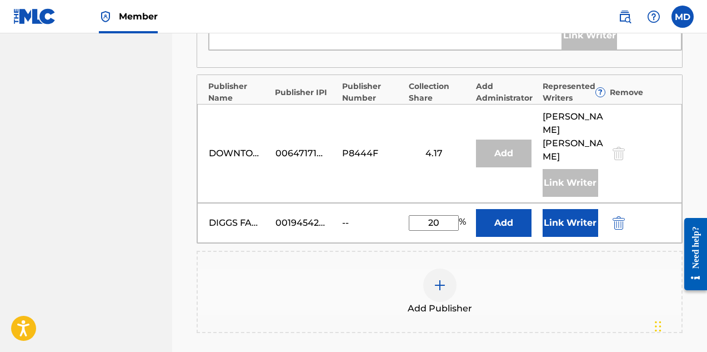
click at [571, 209] on button "Link Writer" at bounding box center [571, 223] width 56 height 28
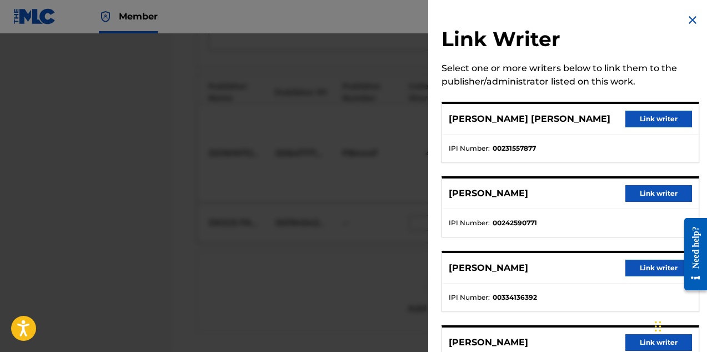
click at [649, 118] on button "Link writer" at bounding box center [659, 119] width 67 height 17
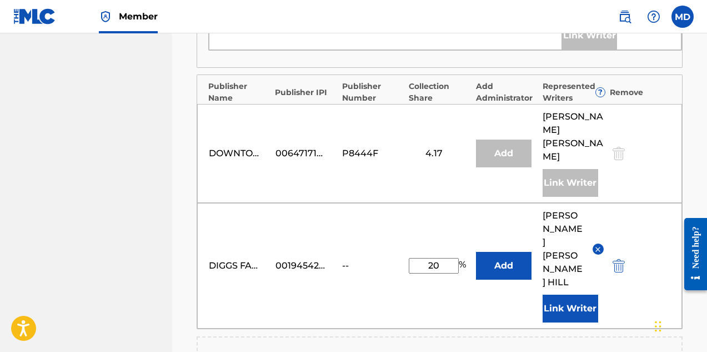
click at [578, 294] on button "Link Writer" at bounding box center [571, 308] width 56 height 28
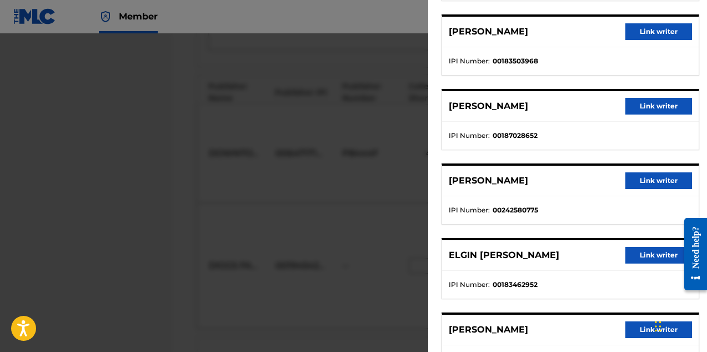
scroll to position [333, 0]
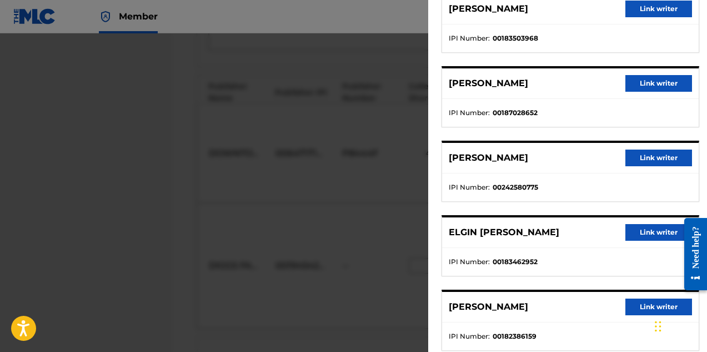
click at [647, 233] on button "Link writer" at bounding box center [659, 232] width 67 height 17
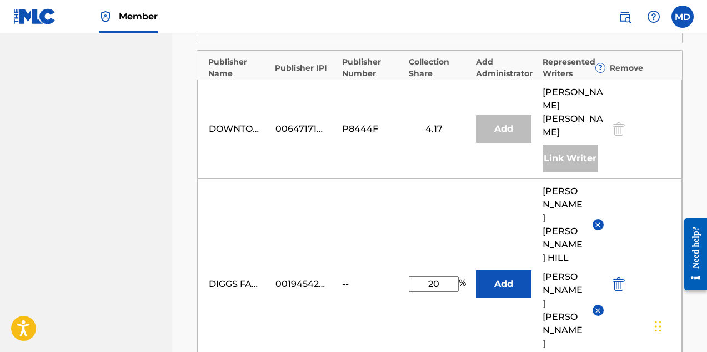
scroll to position [778, 0]
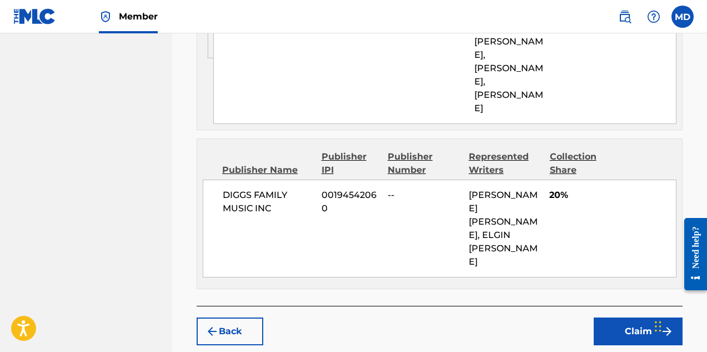
scroll to position [905, 0]
click at [647, 317] on button "Claim" at bounding box center [638, 331] width 89 height 28
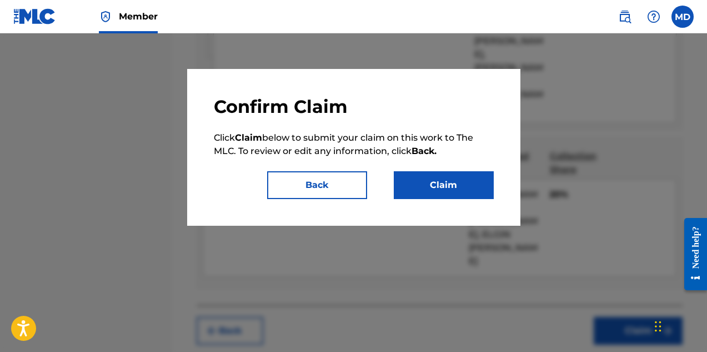
click at [449, 189] on button "Claim" at bounding box center [444, 185] width 100 height 28
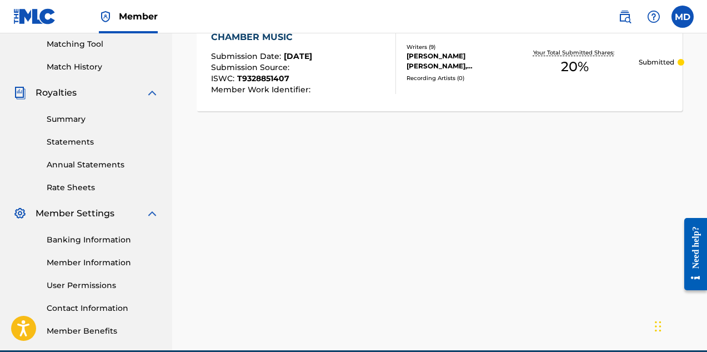
scroll to position [226, 0]
